Goal: Task Accomplishment & Management: Manage account settings

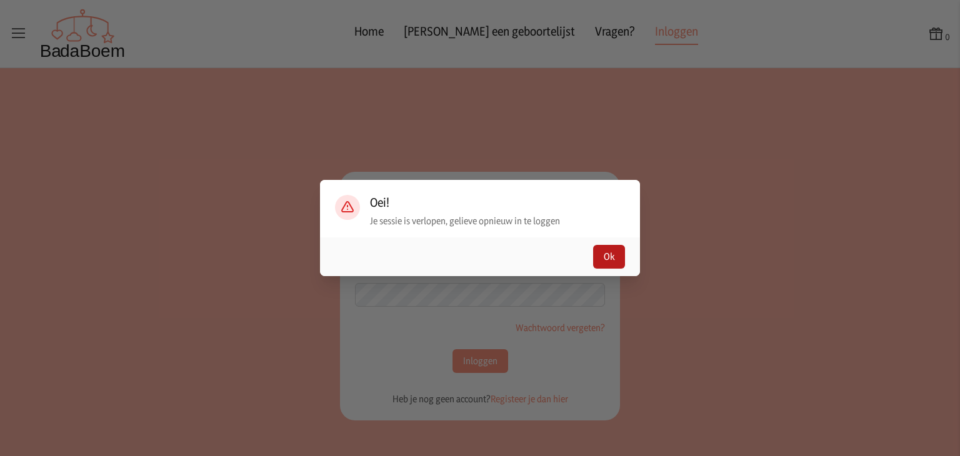
type input "[EMAIL_ADDRESS][DOMAIN_NAME]"
click at [616, 261] on button "Ok" at bounding box center [609, 257] width 32 height 24
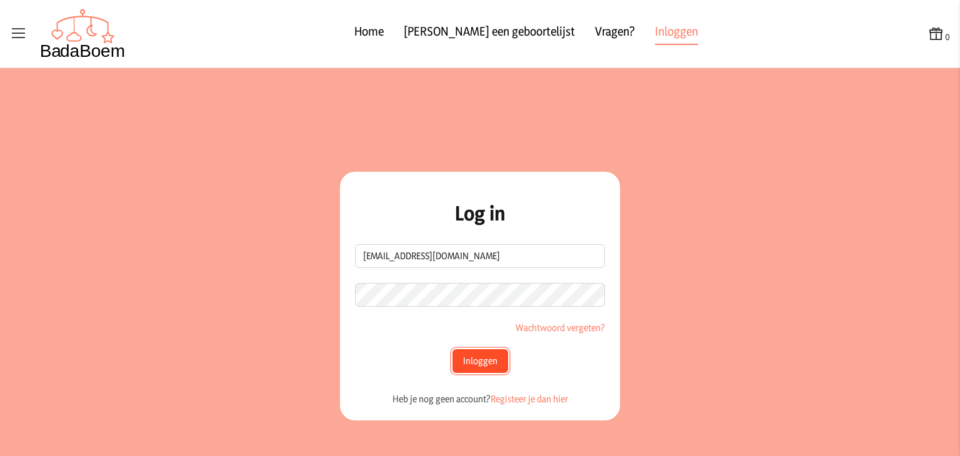
click at [470, 363] on button "Inloggen" at bounding box center [481, 361] width 56 height 24
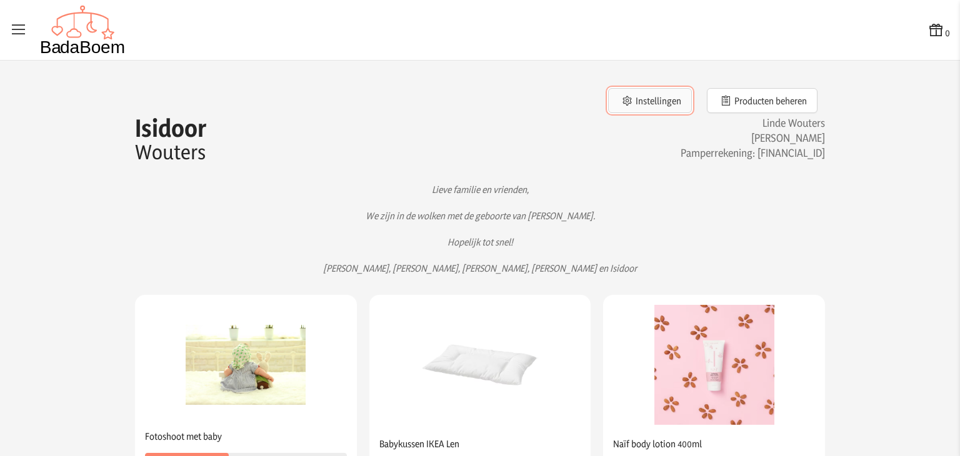
click at [658, 104] on button "Instellingen" at bounding box center [650, 100] width 84 height 25
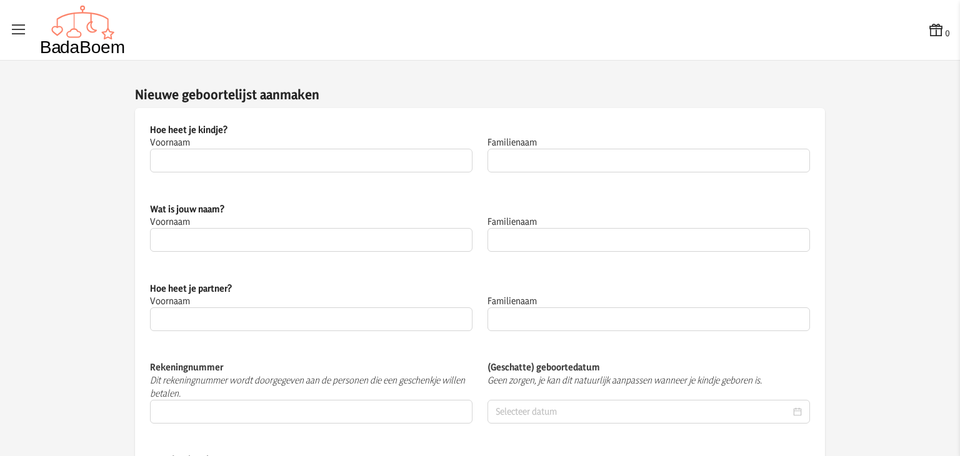
type input "Isidoor"
type input "Wouters"
type input "Linde"
type input "Wouters"
type input "[PERSON_NAME]"
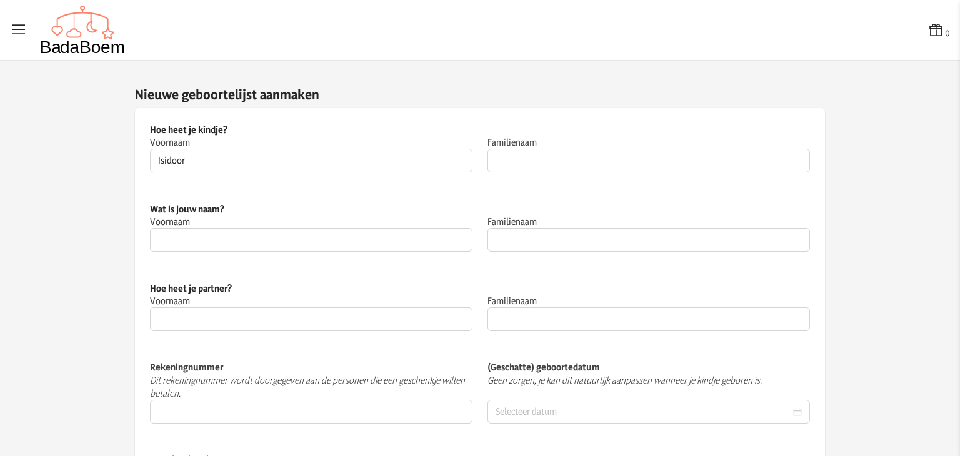
type input "Wouters"
type input "[FINANCIAL_ID]"
type input "[DATE]"
type textarea "Lieve familie en vrienden, We zijn in de wolken met de geboorte van [PERSON_NAM…"
click at [15, 38] on icon at bounding box center [19, 30] width 18 height 18
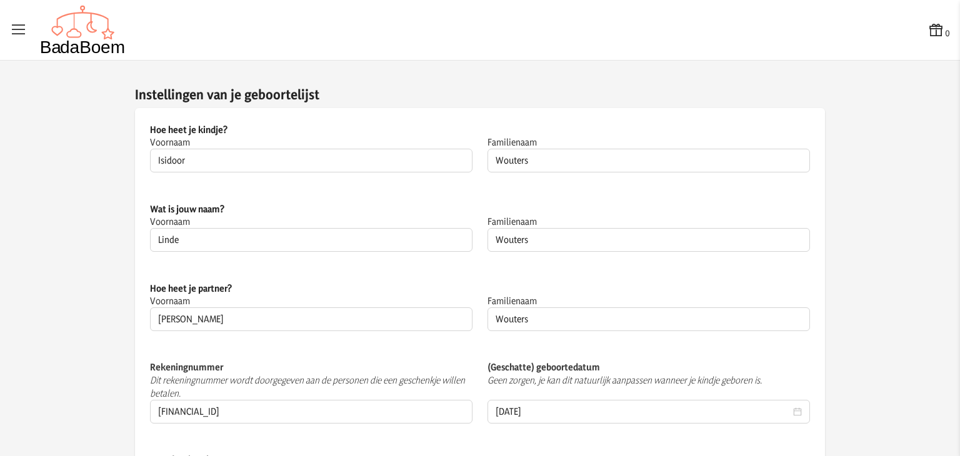
click at [1, 1] on input "checkbox" at bounding box center [0, 0] width 1 height 1
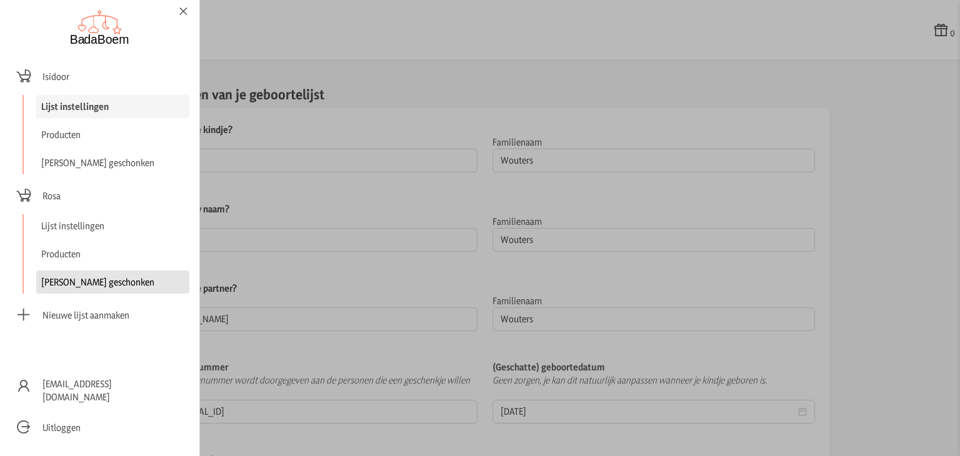
click at [78, 274] on link "[PERSON_NAME] geschonken" at bounding box center [112, 282] width 153 height 23
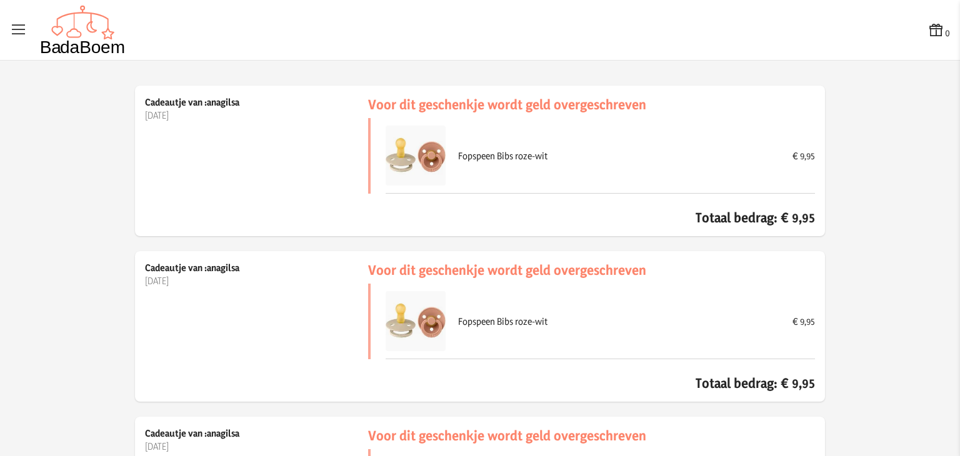
click at [23, 31] on icon at bounding box center [19, 30] width 18 height 18
click at [1, 1] on input "checkbox" at bounding box center [0, 0] width 1 height 1
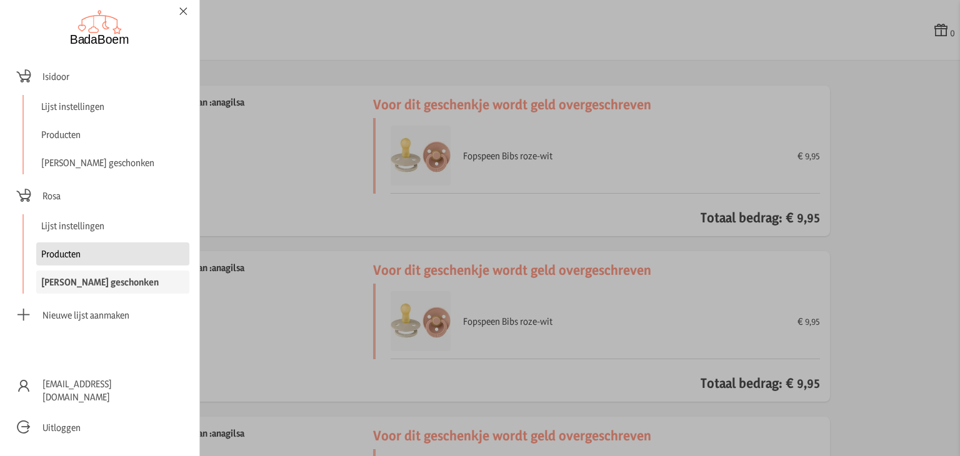
click at [78, 255] on link "Producten" at bounding box center [112, 254] width 153 height 23
checkbox input "false"
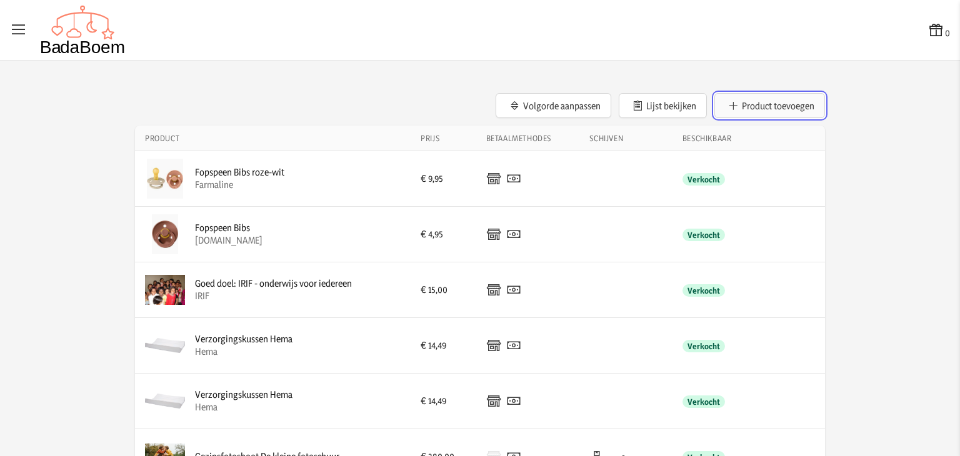
click at [733, 101] on icon "button" at bounding box center [734, 105] width 12 height 9
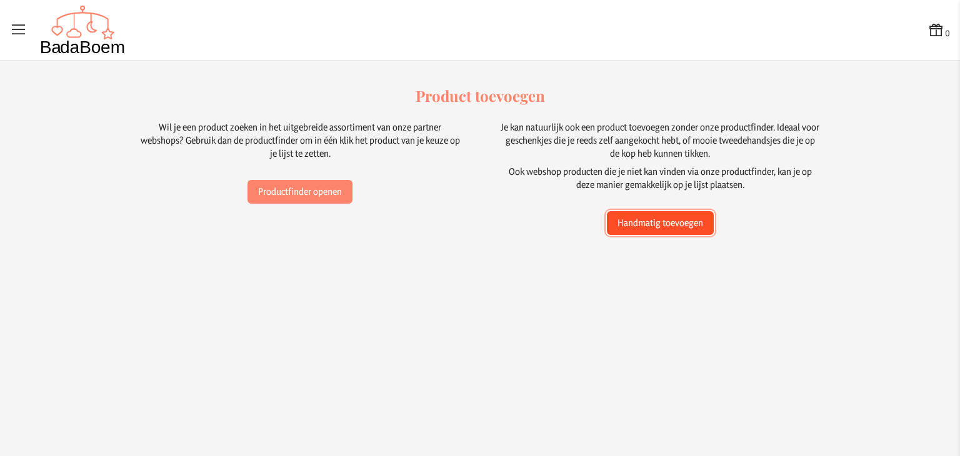
click at [635, 216] on button "Handmatig toevoegen" at bounding box center [660, 223] width 107 height 24
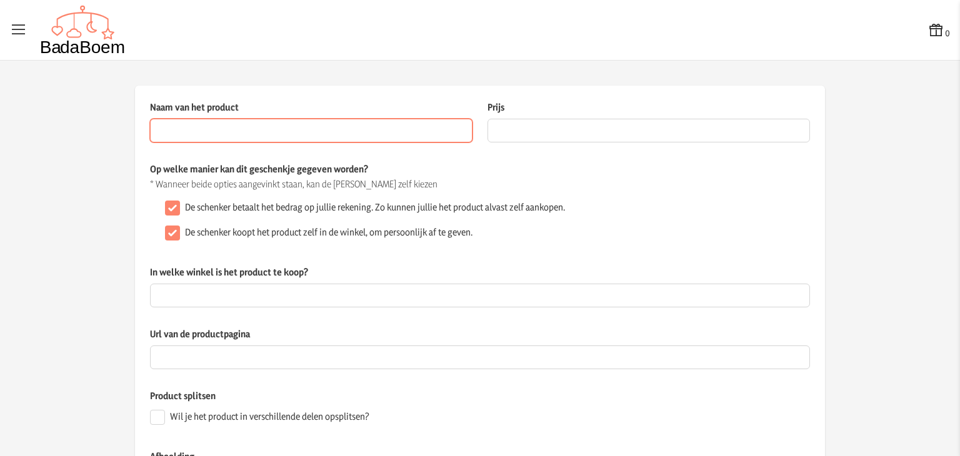
click at [350, 134] on input "Naam van het product" at bounding box center [311, 131] width 323 height 24
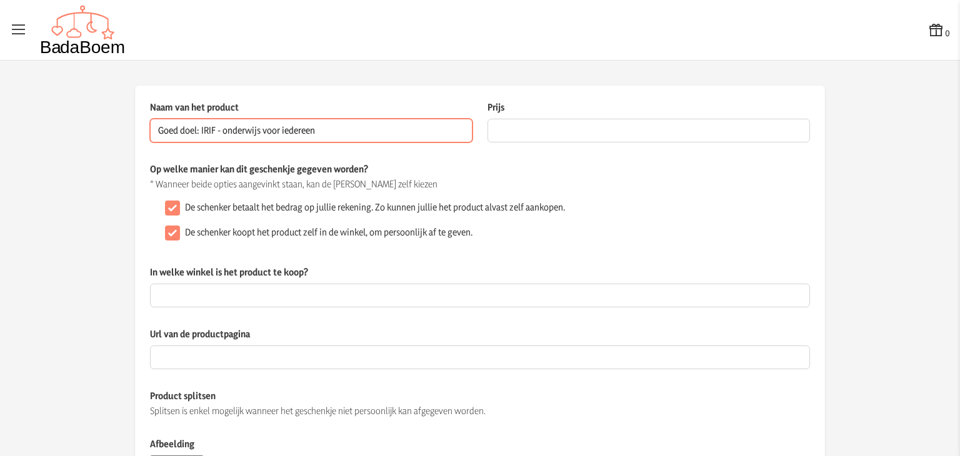
type input "Goed doel: IRIF - onderwijs voor iedereen"
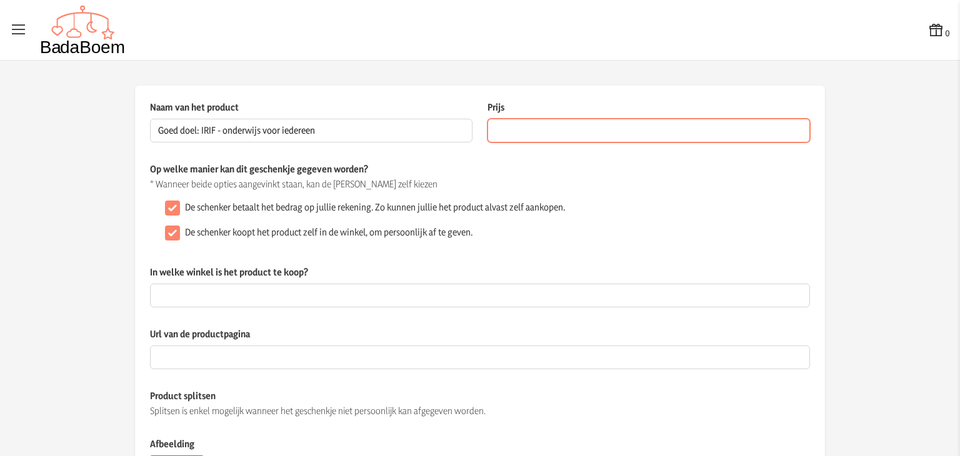
click at [519, 136] on input "Prijs" at bounding box center [649, 131] width 323 height 24
type input "4"
type input "60"
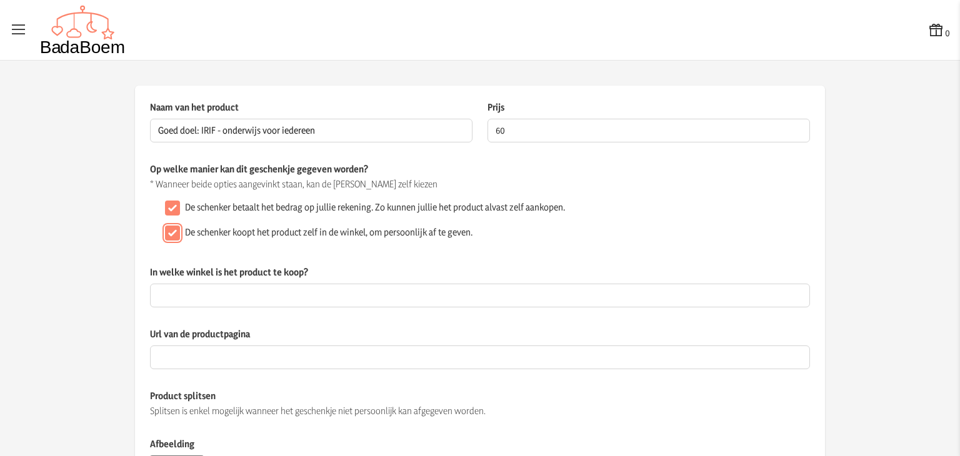
click at [168, 231] on input "De schenker koopt het product zelf in de winkel, om persoonlijk af te geven." at bounding box center [172, 233] width 15 height 15
checkbox input "false"
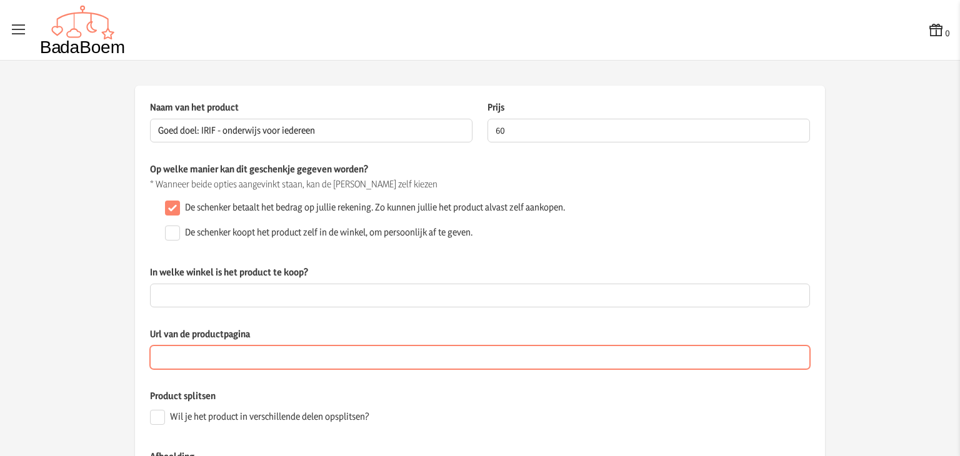
click at [243, 361] on input "Url van de productpagina" at bounding box center [480, 358] width 660 height 24
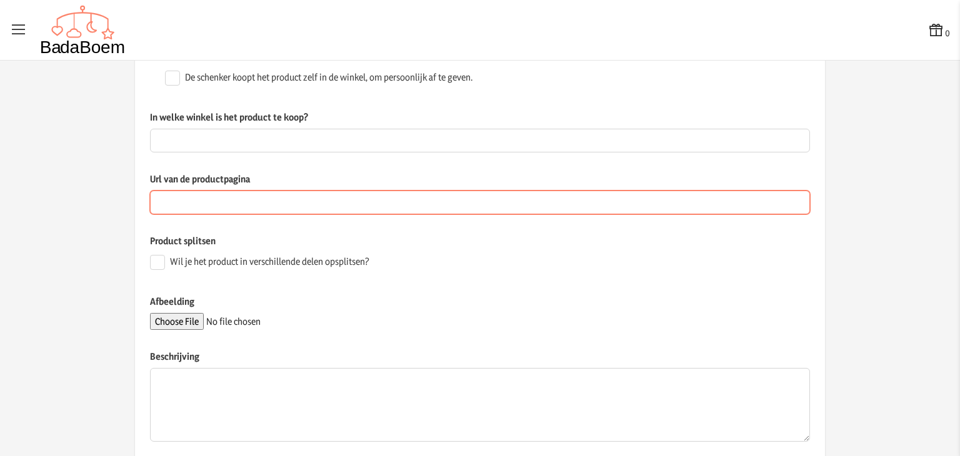
scroll to position [157, 0]
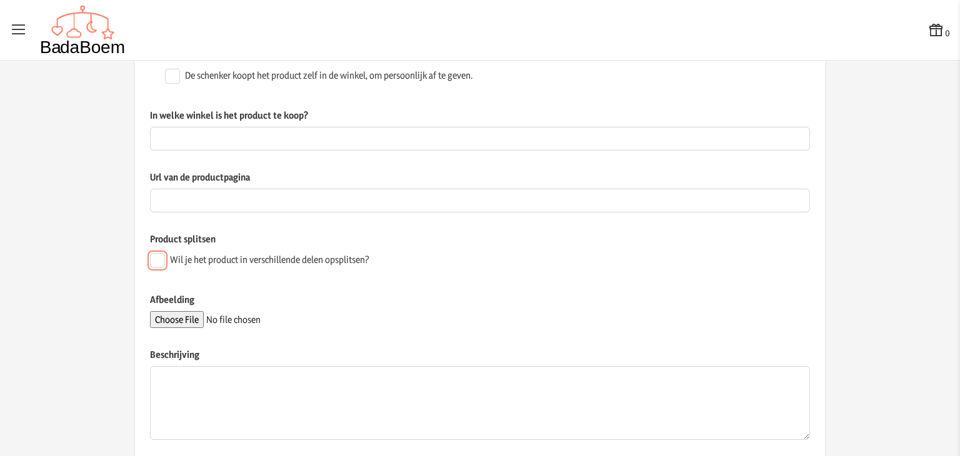
click at [150, 262] on input "Wil je het product in verschillende delen opsplitsen?" at bounding box center [157, 260] width 15 height 15
checkbox input "true"
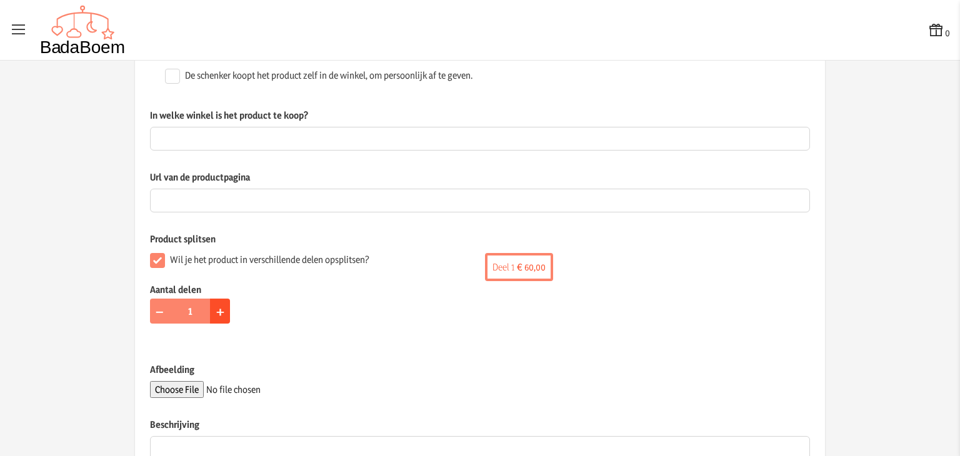
click at [216, 318] on span "+" at bounding box center [220, 310] width 8 height 19
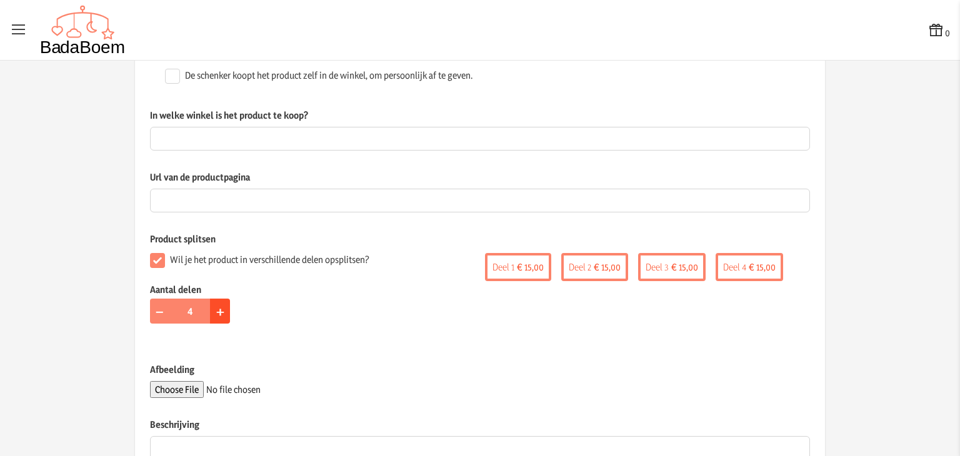
click at [216, 318] on span "+" at bounding box center [220, 310] width 8 height 19
click at [155, 314] on span "−" at bounding box center [159, 310] width 9 height 19
type input "4"
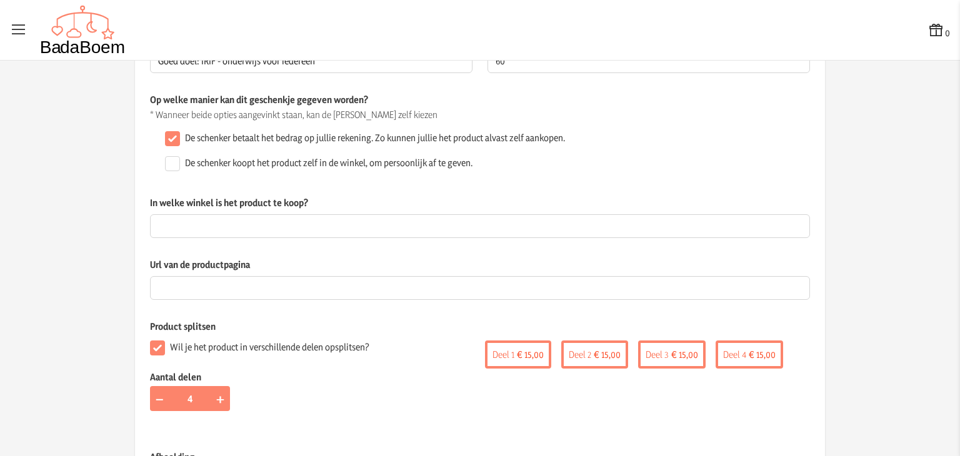
scroll to position [69, 0]
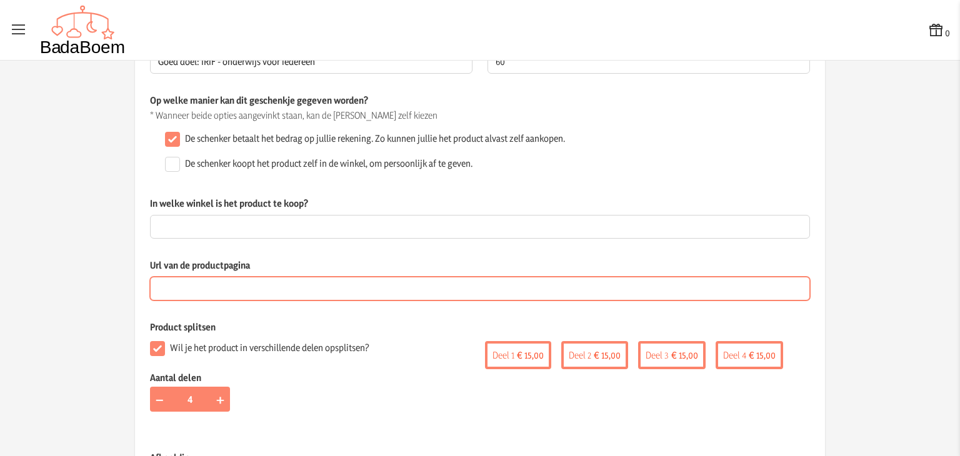
click at [265, 284] on input "Url van de productpagina" at bounding box center [480, 289] width 660 height 24
paste input "[URL][DOMAIN_NAME]"
type input "[URL][DOMAIN_NAME]"
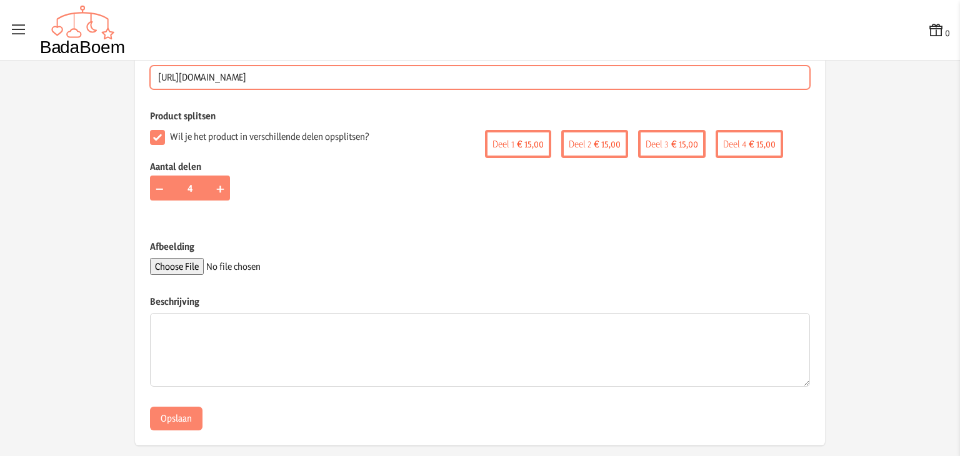
scroll to position [293, 0]
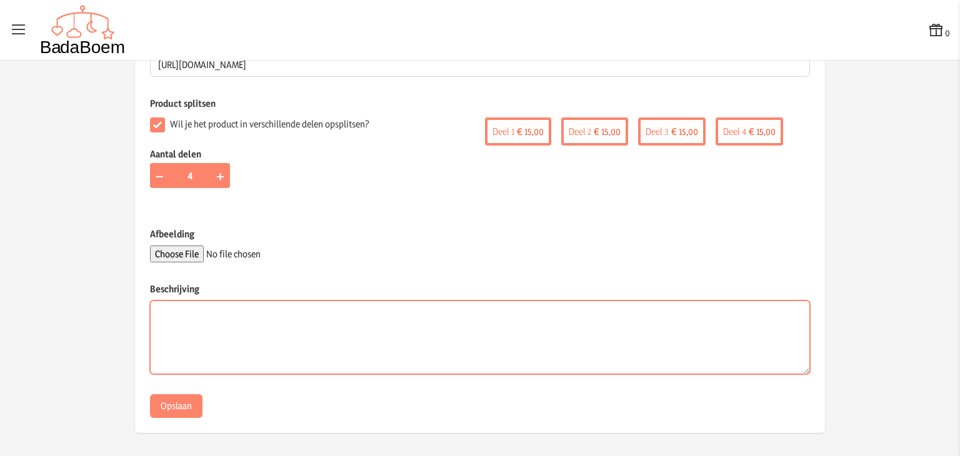
click at [258, 324] on textarea "Beschrijving" at bounding box center [480, 338] width 660 height 74
paste textarea "[FINANCIAL_ID]"
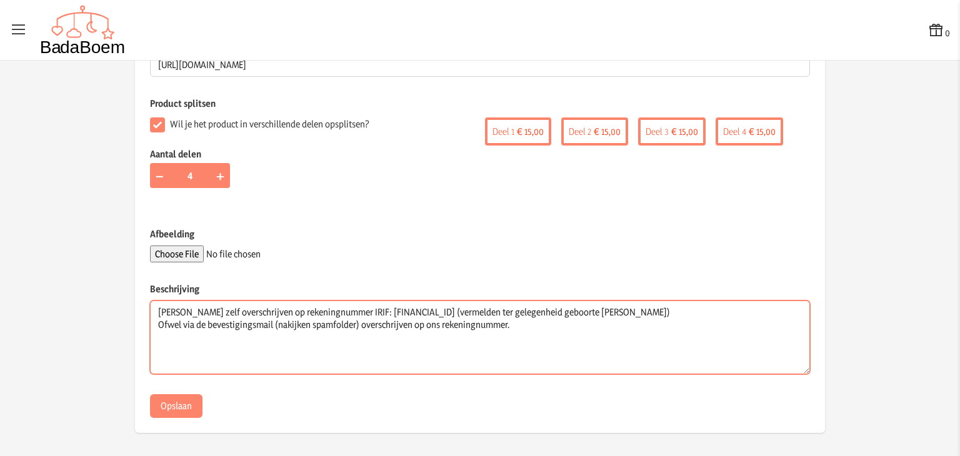
click at [150, 308] on textarea "[PERSON_NAME] zelf overschrijven op rekeningnummer IRIF: [FINANCIAL_ID] (vermel…" at bounding box center [480, 338] width 660 height 74
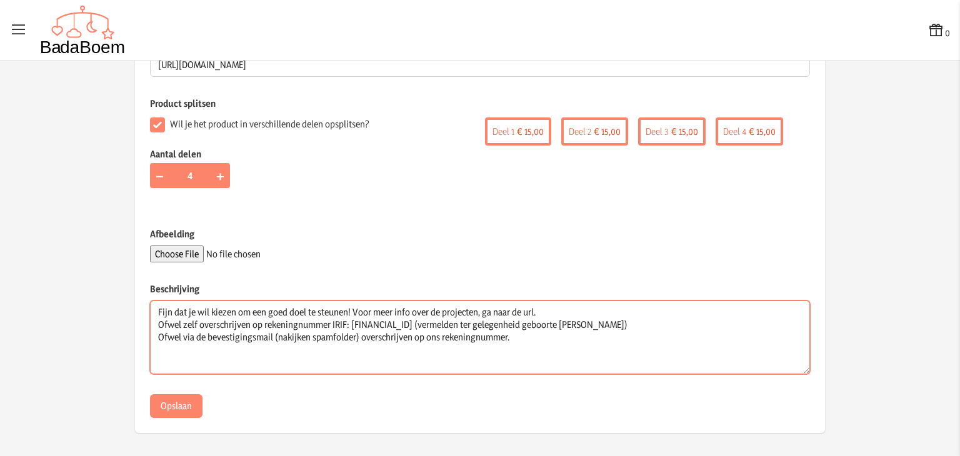
type textarea "Fijn dat je wil kiezen om een goed doel te steunen! Voor meer info over de proj…"
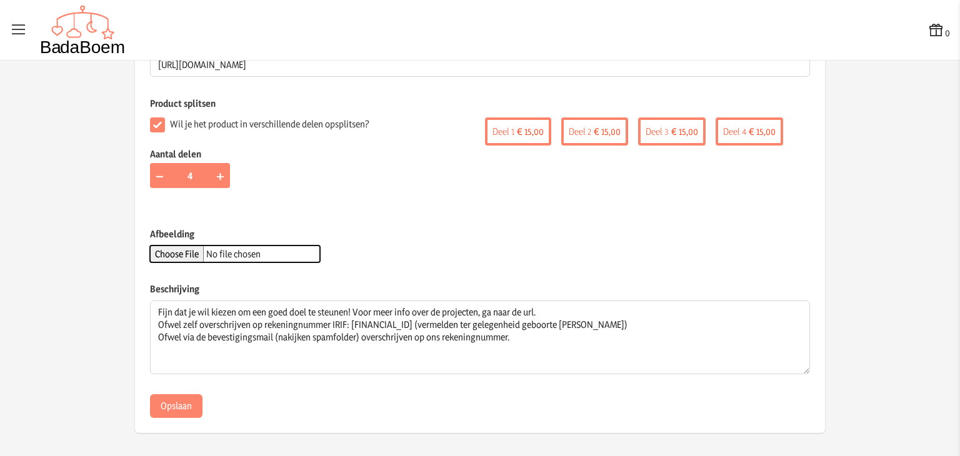
click at [191, 253] on input "Afbeelding" at bounding box center [235, 254] width 170 height 17
type input "C:\fakepath\1-1.jpg"
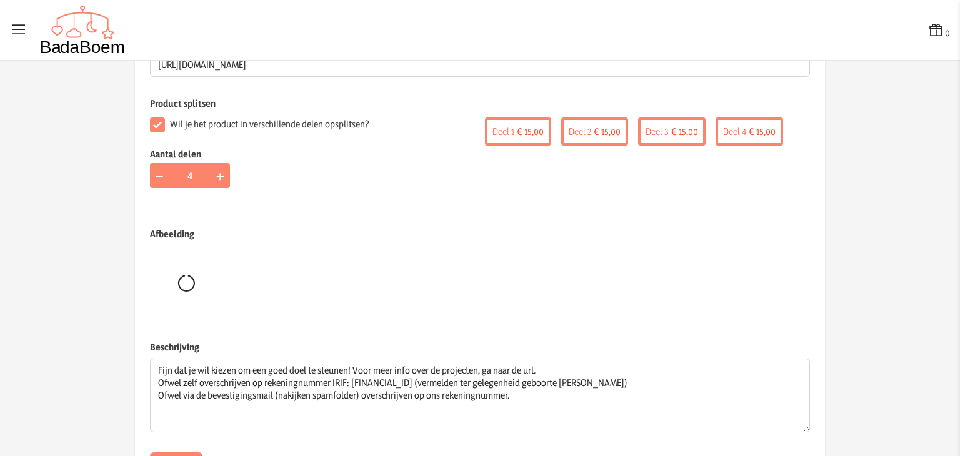
scroll to position [351, 0]
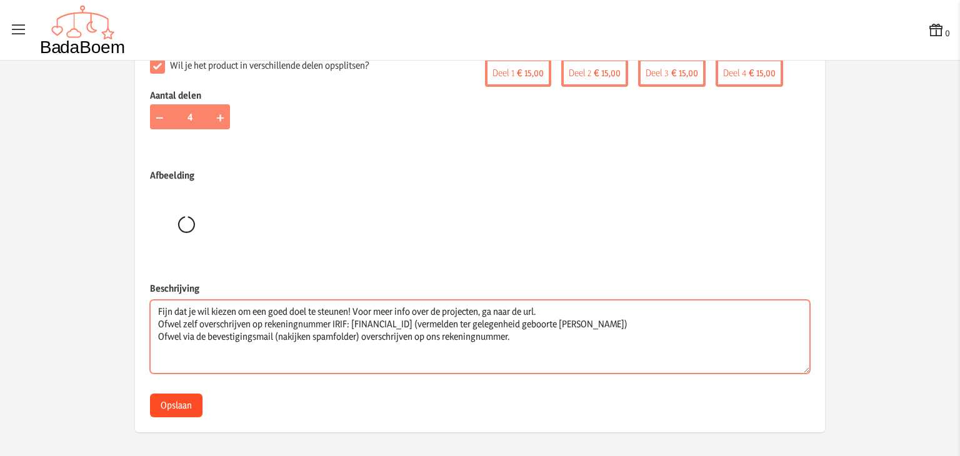
click at [170, 374] on textarea "Fijn dat je wil kiezen om een goed doel te steunen! Voor meer info over de proj…" at bounding box center [480, 337] width 660 height 74
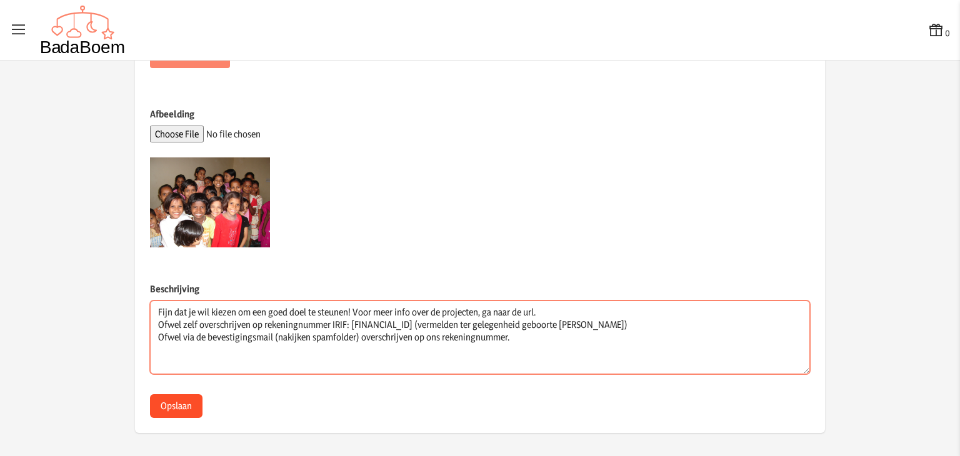
scroll to position [413, 0]
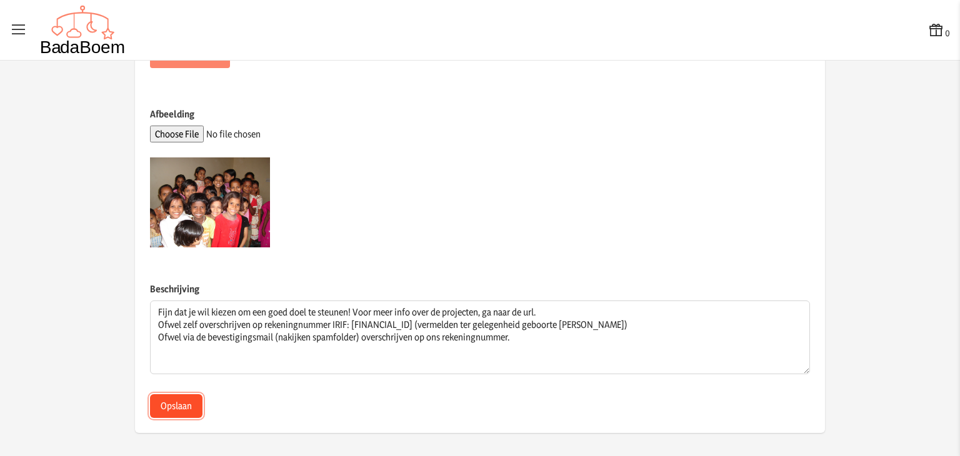
click at [165, 413] on button "Opslaan" at bounding box center [176, 406] width 53 height 24
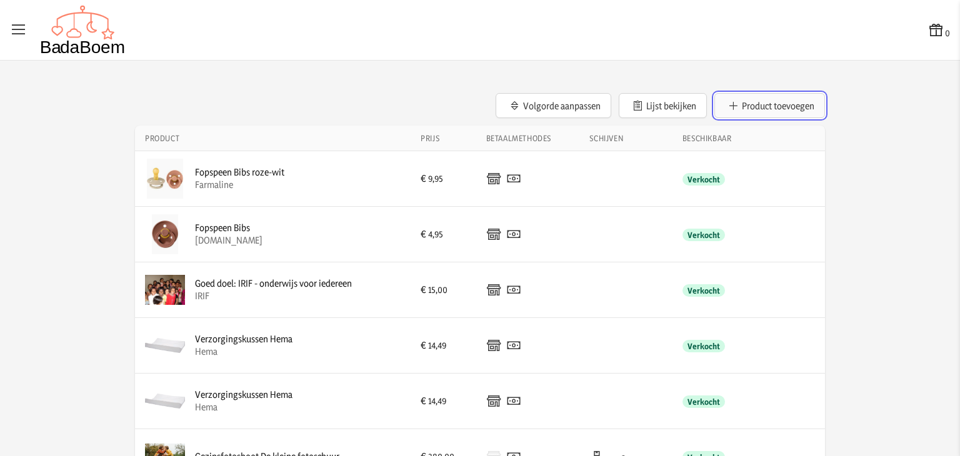
click at [746, 101] on button "Product toevoegen" at bounding box center [769, 105] width 111 height 25
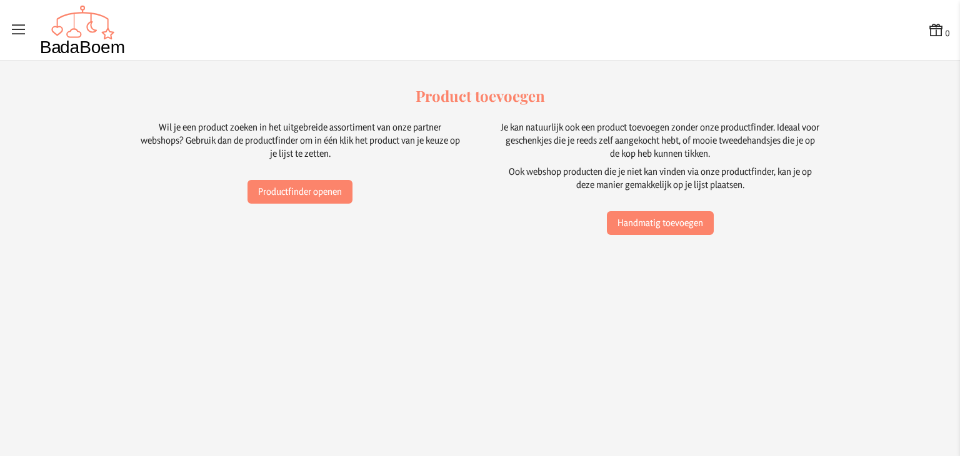
click at [685, 205] on div "Je kan natuurlijk ook een product toevoegen zonder onze productfinder. Ideaal v…" at bounding box center [660, 178] width 320 height 114
click at [678, 241] on div "0 0 Product toevoegen Wil je een product zoeken in het uitgebreide assortiment …" at bounding box center [480, 228] width 960 height 456
click at [677, 225] on button "Handmatig toevoegen" at bounding box center [660, 223] width 107 height 24
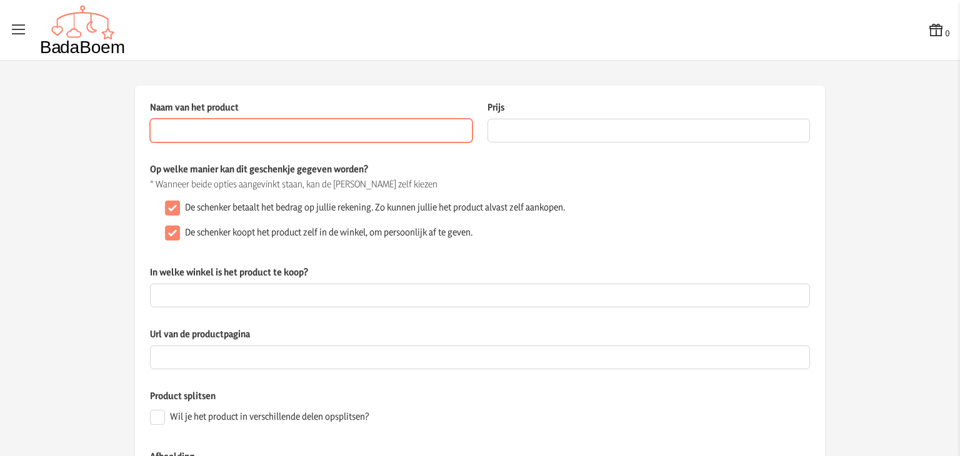
click at [361, 136] on input "Naam van het product" at bounding box center [311, 131] width 323 height 24
type input "Rugzak Trixie"
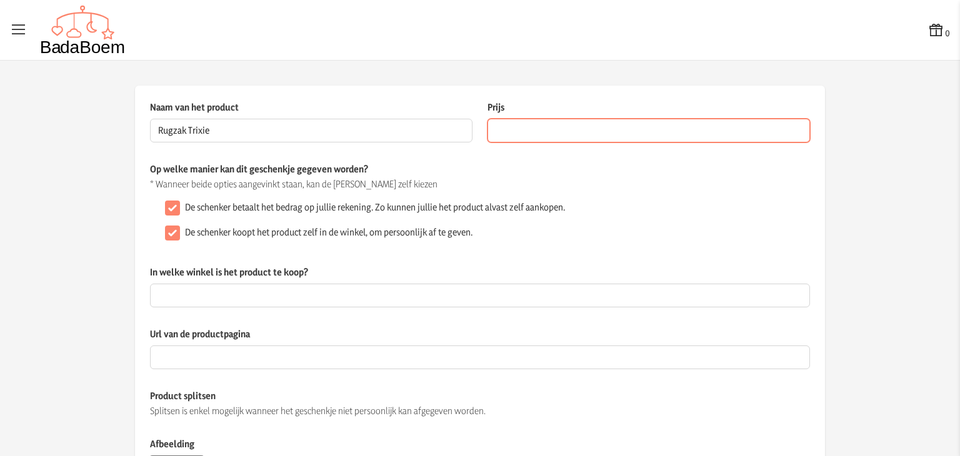
click at [501, 138] on input "Prijs" at bounding box center [649, 131] width 323 height 24
type input "44.95"
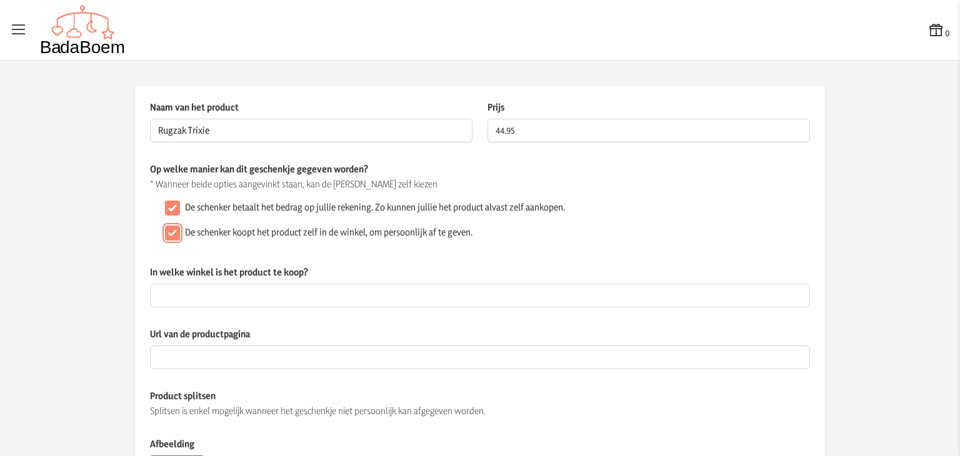
click at [165, 234] on input "De schenker koopt het product zelf in de winkel, om persoonlijk af te geven." at bounding box center [172, 233] width 15 height 15
checkbox input "false"
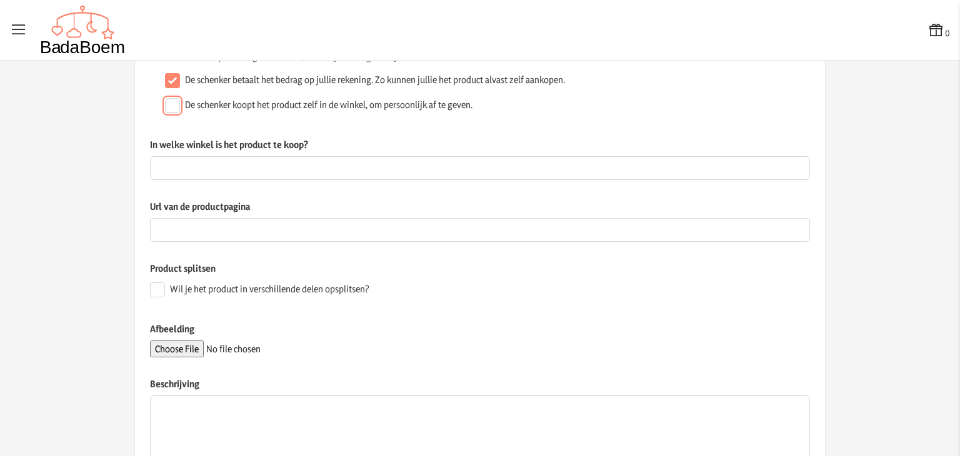
scroll to position [140, 0]
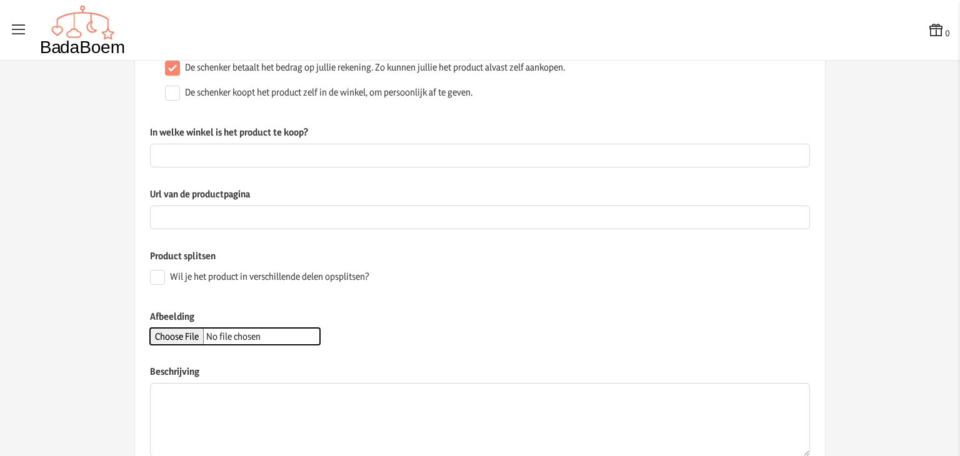
click at [176, 341] on input "Afbeelding" at bounding box center [235, 336] width 170 height 17
type input "C:\fakepath\0014419_90-213_1.webp"
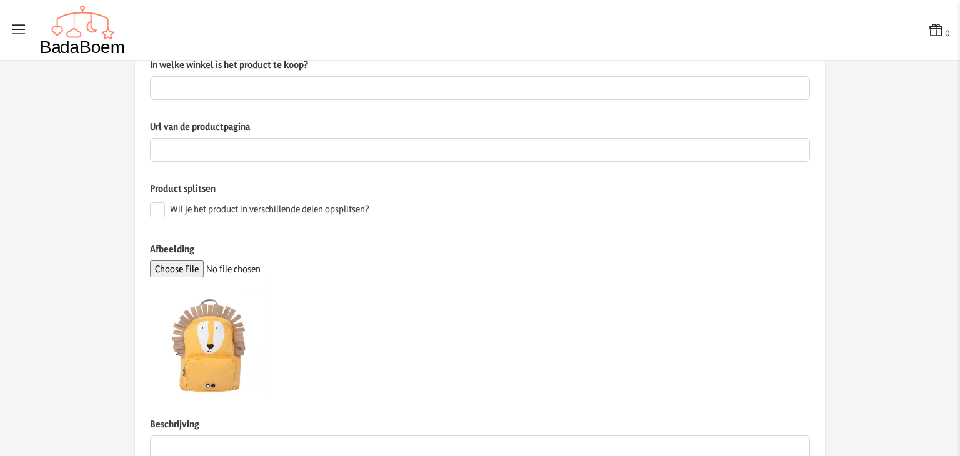
scroll to position [207, 0]
click at [154, 214] on input "Wil je het product in verschillende delen opsplitsen?" at bounding box center [157, 210] width 15 height 15
checkbox input "true"
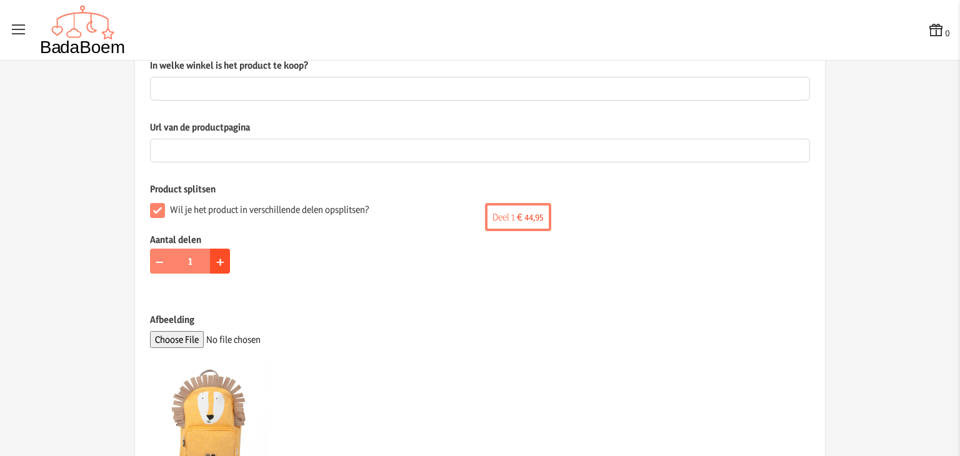
click at [214, 271] on button "+" at bounding box center [220, 261] width 20 height 25
type input "2"
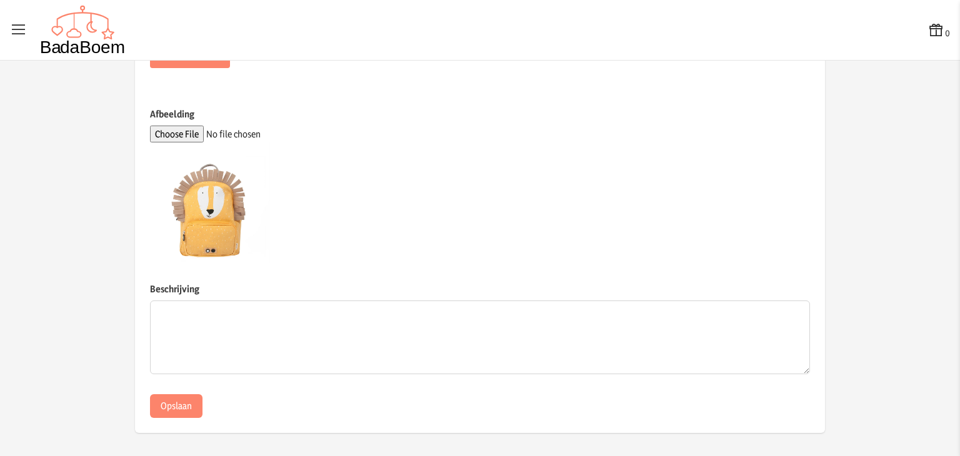
scroll to position [413, 0]
click at [180, 408] on button "Opslaan" at bounding box center [176, 406] width 53 height 24
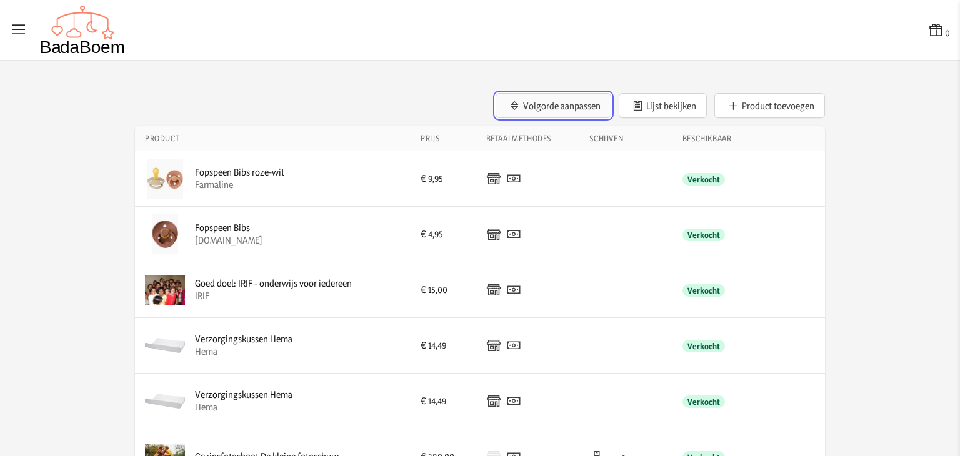
click at [571, 104] on button "Volgorde aanpassen" at bounding box center [554, 105] width 116 height 25
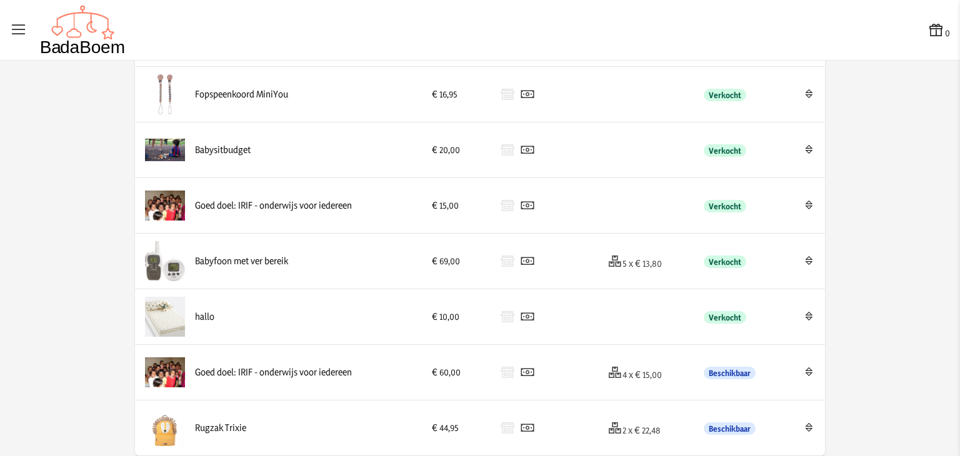
scroll to position [1855, 0]
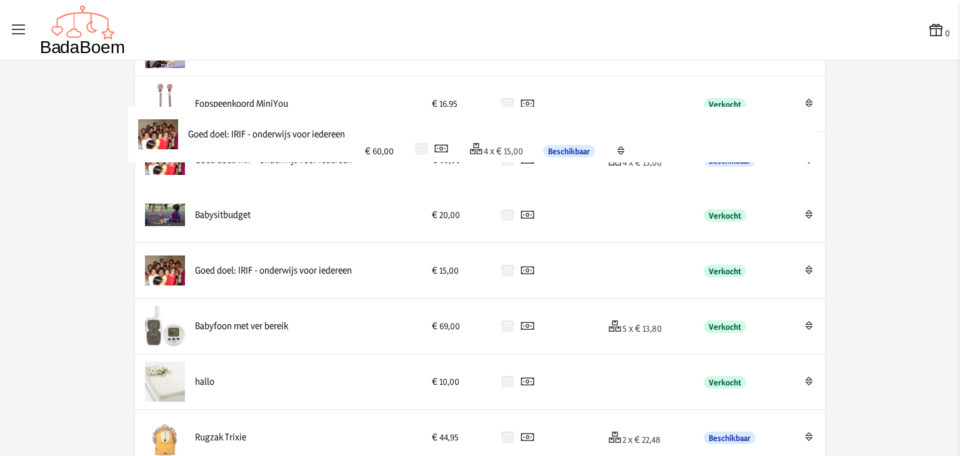
drag, startPoint x: 271, startPoint y: 380, endPoint x: 269, endPoint y: 138, distance: 241.9
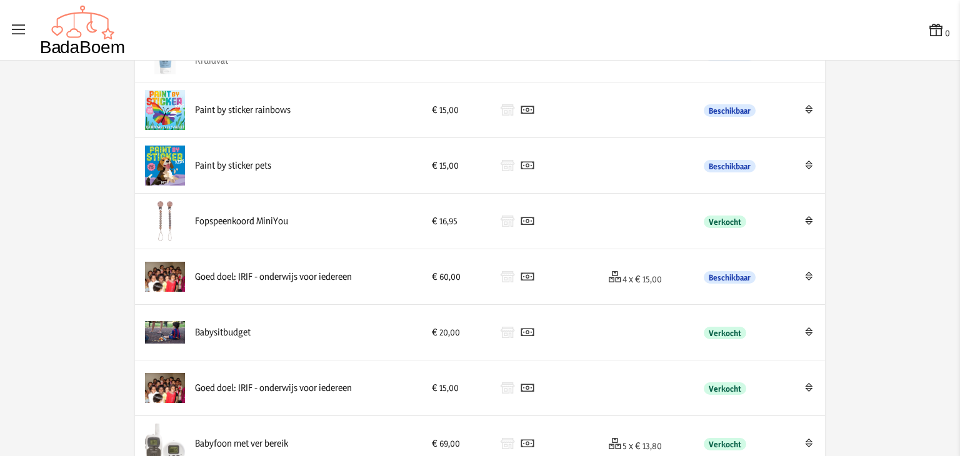
scroll to position [1721, 0]
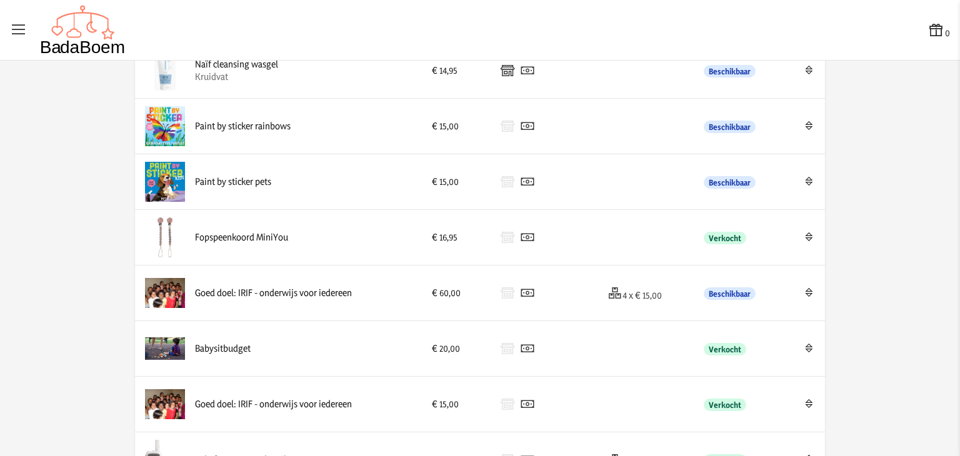
click at [269, 138] on div "Paint by sticker rainbows" at bounding box center [278, 126] width 267 height 40
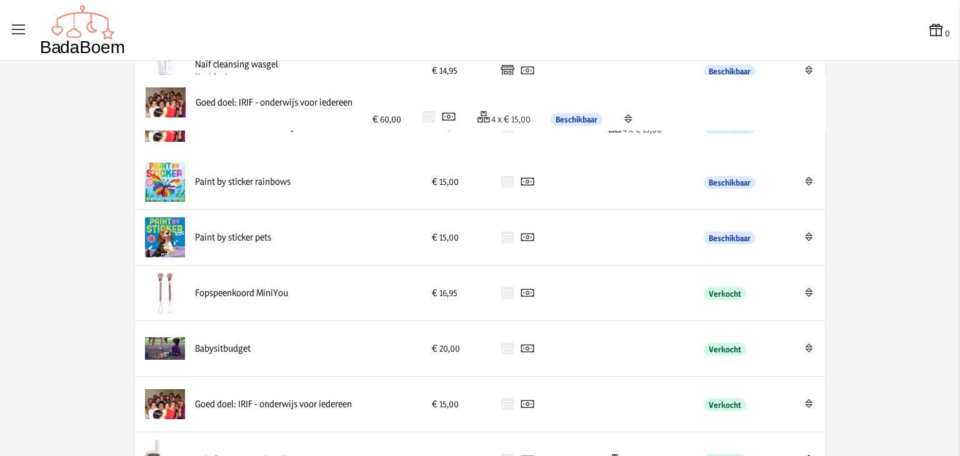
drag, startPoint x: 267, startPoint y: 293, endPoint x: 273, endPoint y: 108, distance: 185.7
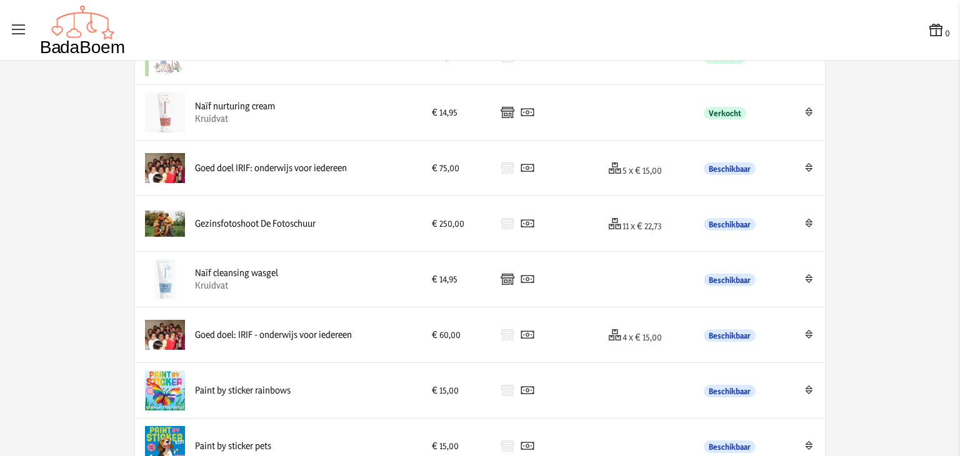
scroll to position [1512, 0]
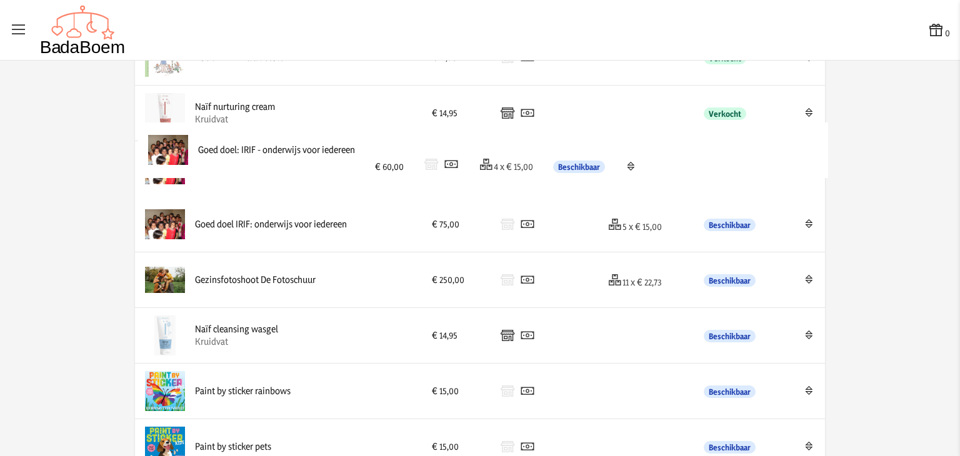
drag, startPoint x: 280, startPoint y: 342, endPoint x: 288, endPoint y: 160, distance: 182.1
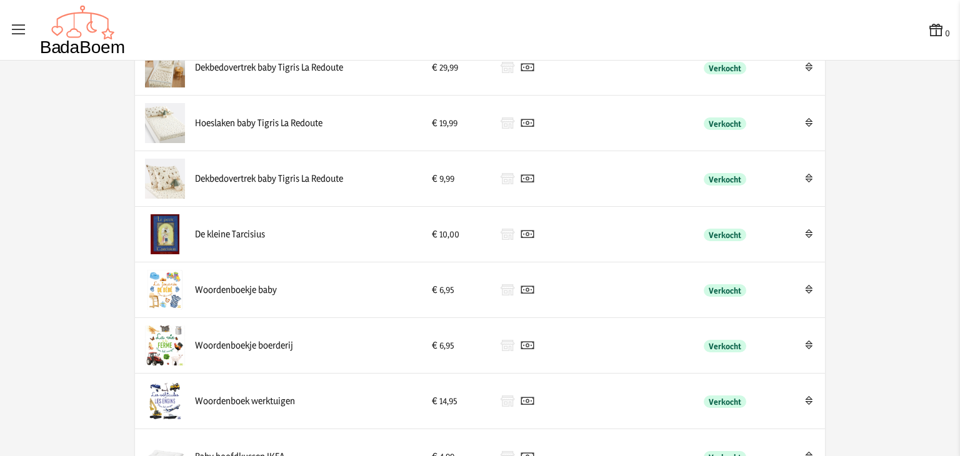
scroll to position [0, 0]
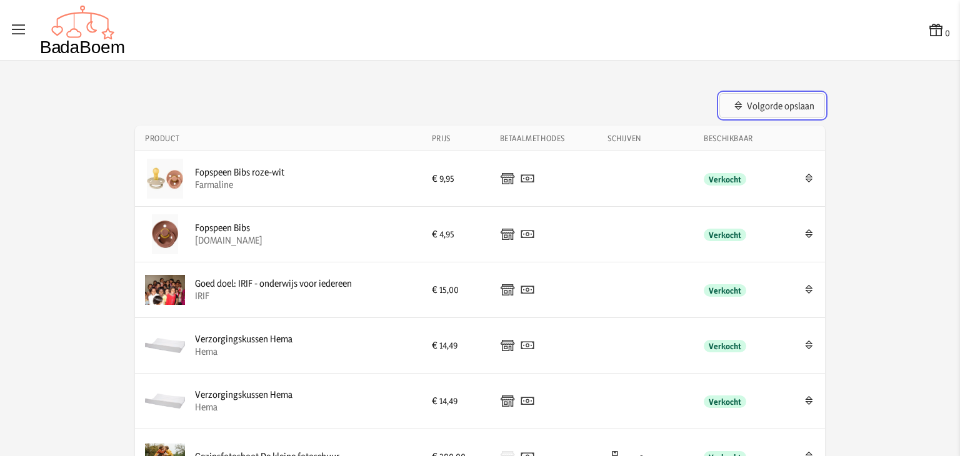
click at [751, 108] on button "Volgorde opslaan" at bounding box center [772, 105] width 106 height 25
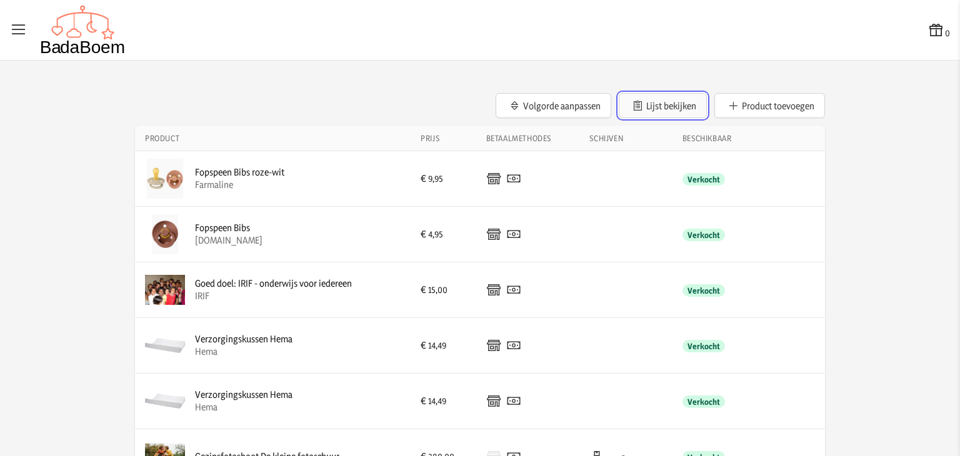
click at [624, 102] on button "Lijst bekijken" at bounding box center [663, 105] width 88 height 25
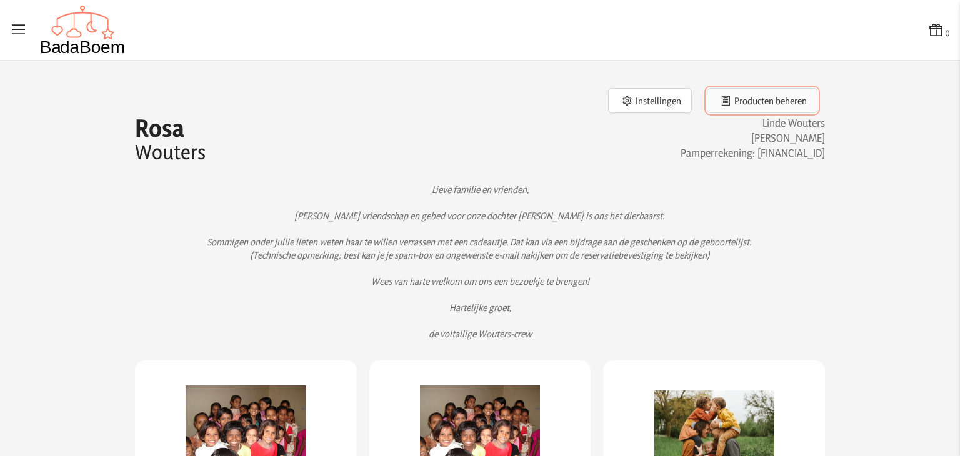
click at [761, 101] on button "Producten beheren" at bounding box center [762, 100] width 111 height 25
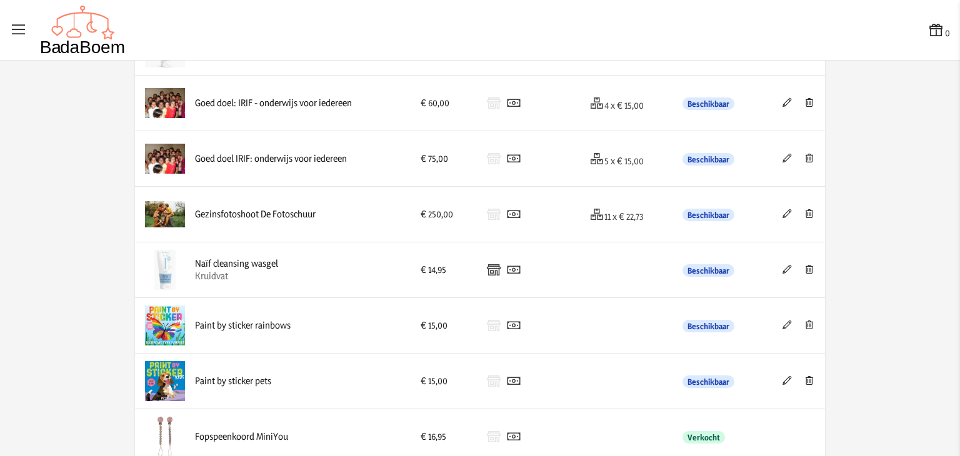
scroll to position [1576, 0]
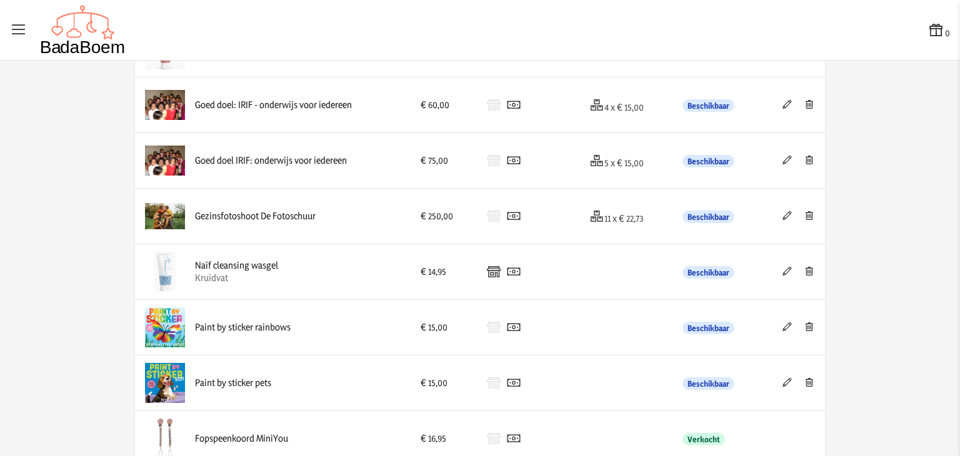
click at [803, 99] on button at bounding box center [809, 105] width 12 height 13
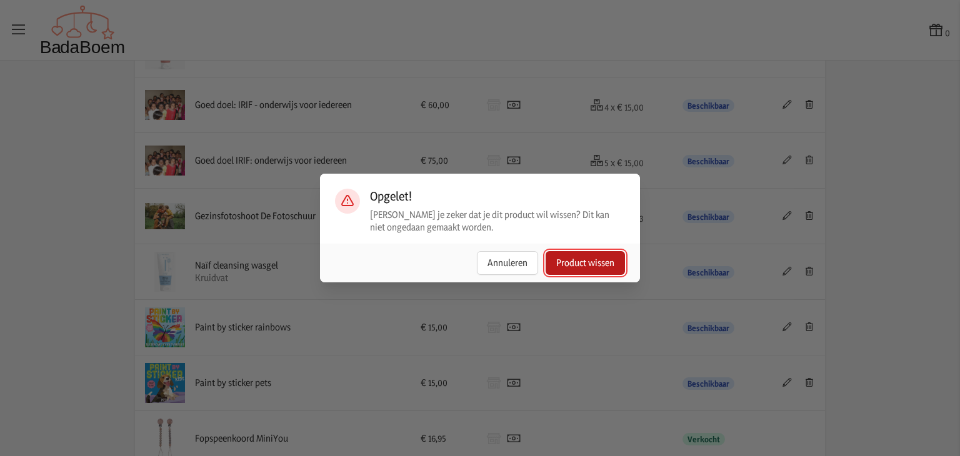
click at [595, 256] on button "Product wissen" at bounding box center [585, 263] width 79 height 24
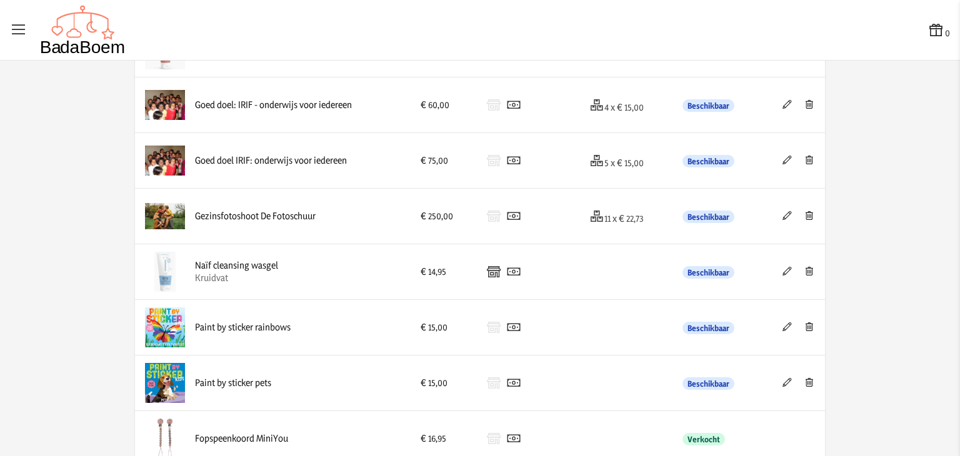
scroll to position [0, 0]
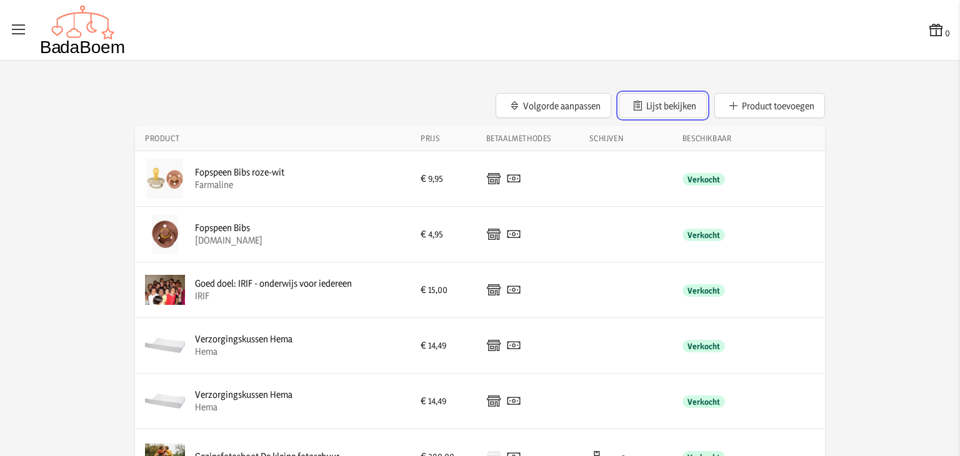
click at [675, 110] on button "Lijst bekijken" at bounding box center [663, 105] width 88 height 25
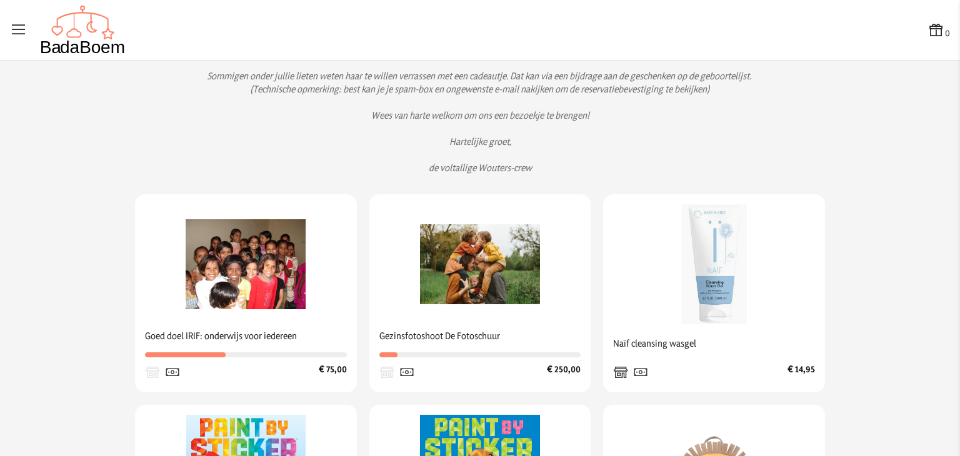
scroll to position [148, 0]
